Goal: Register for event/course

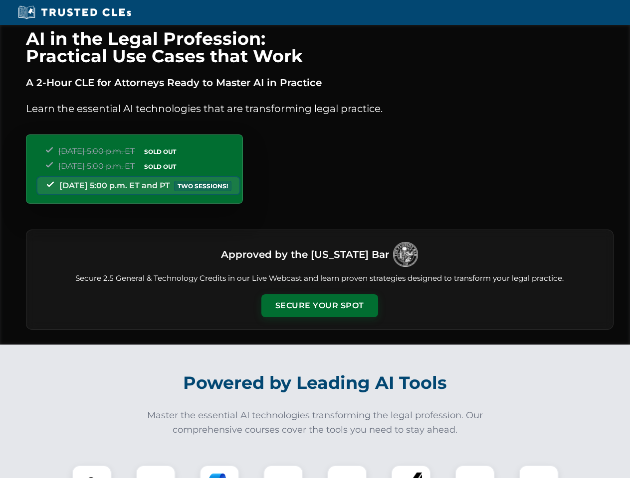
click at [319, 306] on button "Secure Your Spot" at bounding box center [319, 306] width 117 height 23
click at [92, 472] on img at bounding box center [91, 485] width 29 height 29
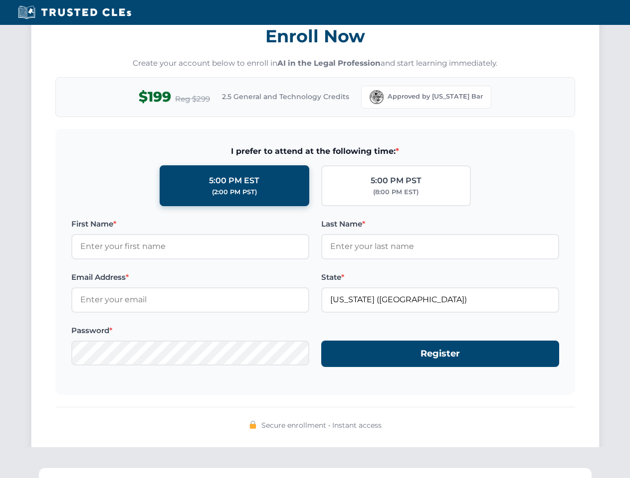
scroll to position [978, 0]
